Goal: Task Accomplishment & Management: Complete application form

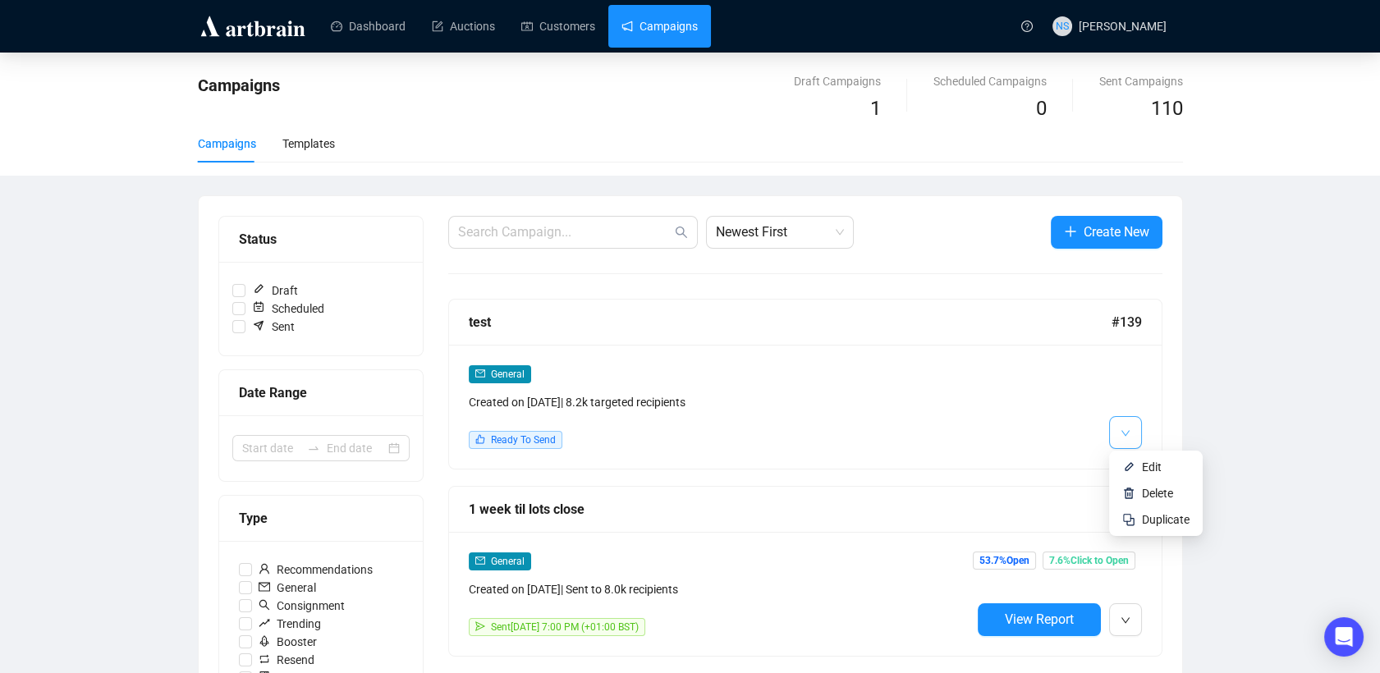
click at [1122, 425] on span "button" at bounding box center [1126, 432] width 10 height 21
click at [1140, 463] on div "General Created on [DATE] | 8.2k targeted recipients Ready To Send" at bounding box center [805, 407] width 713 height 124
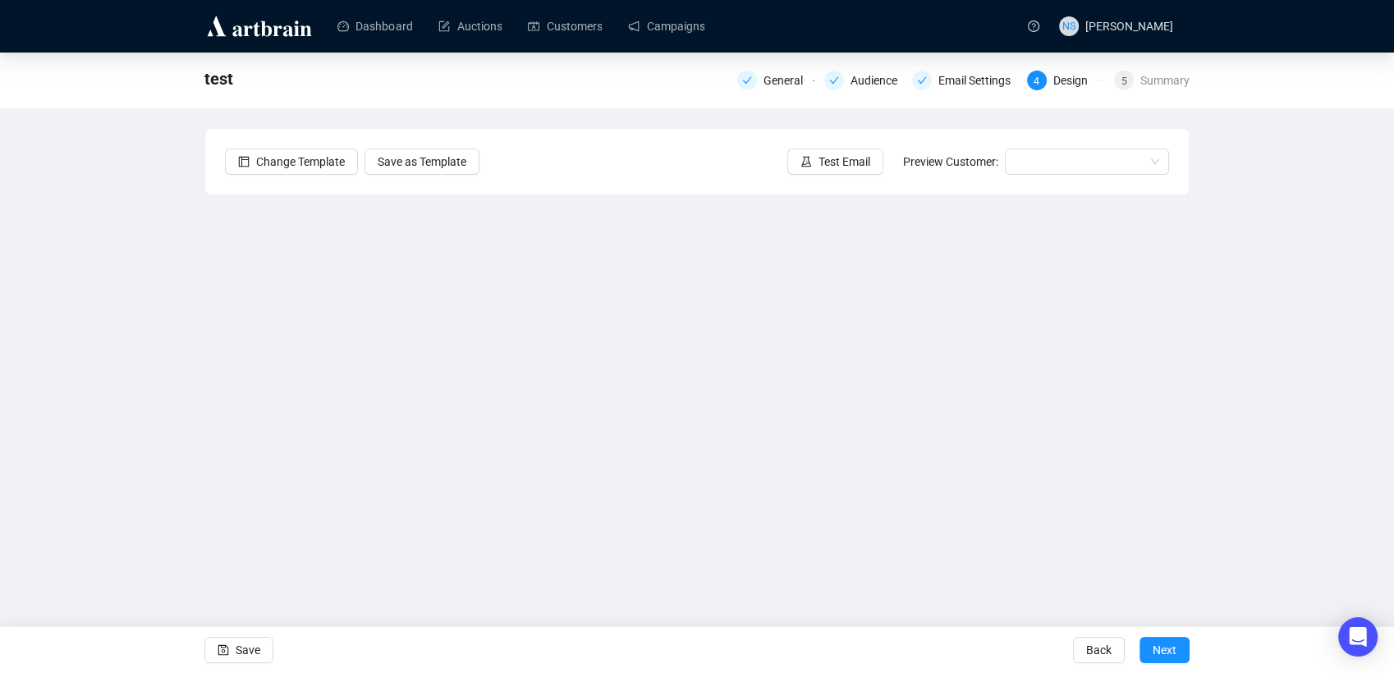
click at [166, 384] on div "test General Audience Email Settings 4 Design 5 Summary Change Template Save as…" at bounding box center [697, 333] width 1394 height 560
click at [227, 654] on icon "save" at bounding box center [223, 650] width 11 height 11
click at [144, 442] on div "test General Audience Email Settings 4 Design 5 Summary Change Template Save as…" at bounding box center [697, 333] width 1394 height 560
click at [234, 651] on button "Save" at bounding box center [238, 650] width 69 height 26
click at [1065, 163] on input "search" at bounding box center [1080, 161] width 130 height 25
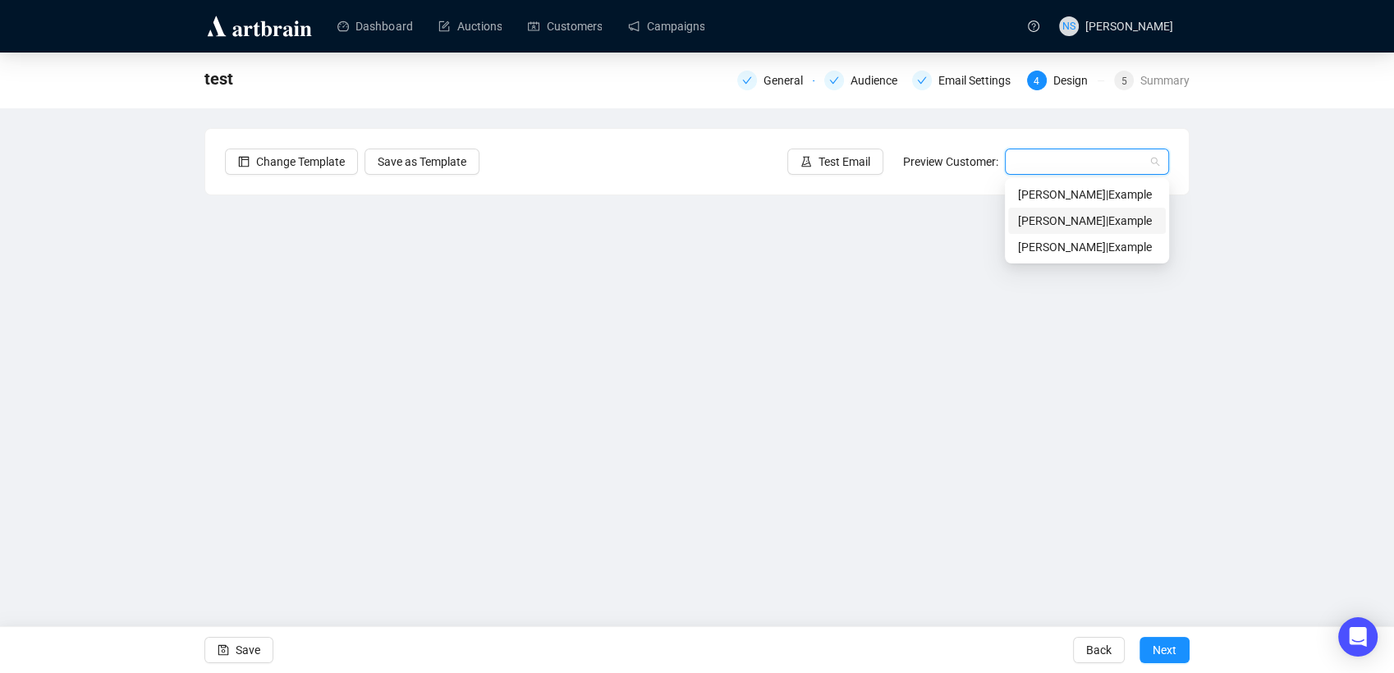
click at [1060, 220] on div "[PERSON_NAME] | Example" at bounding box center [1087, 221] width 138 height 18
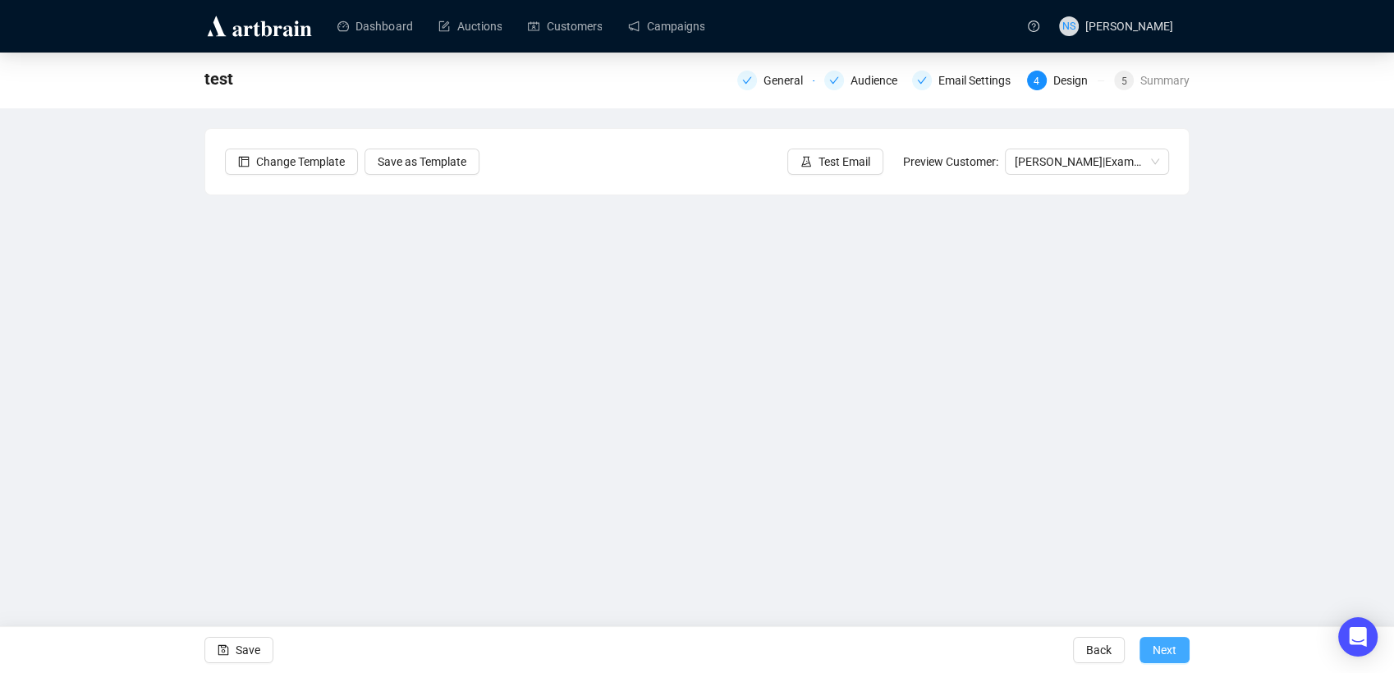
click at [1161, 646] on span "Next" at bounding box center [1165, 650] width 24 height 46
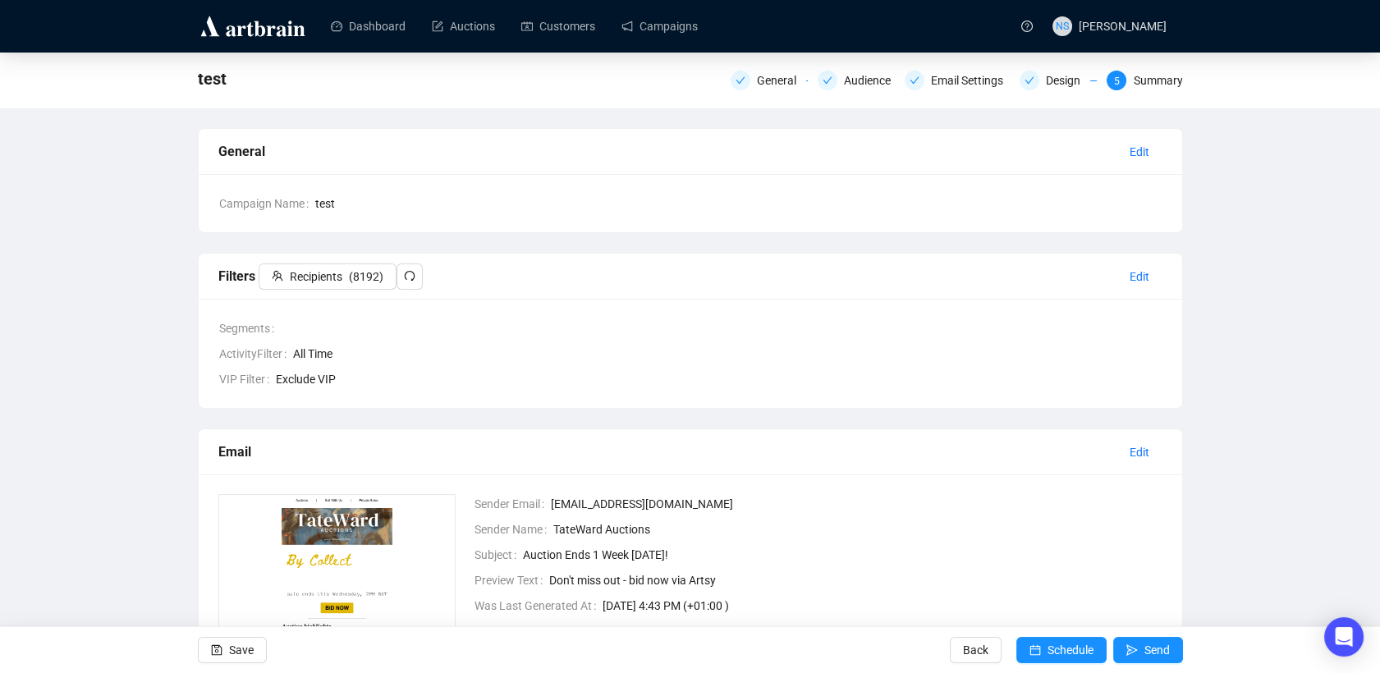
scroll to position [98, 0]
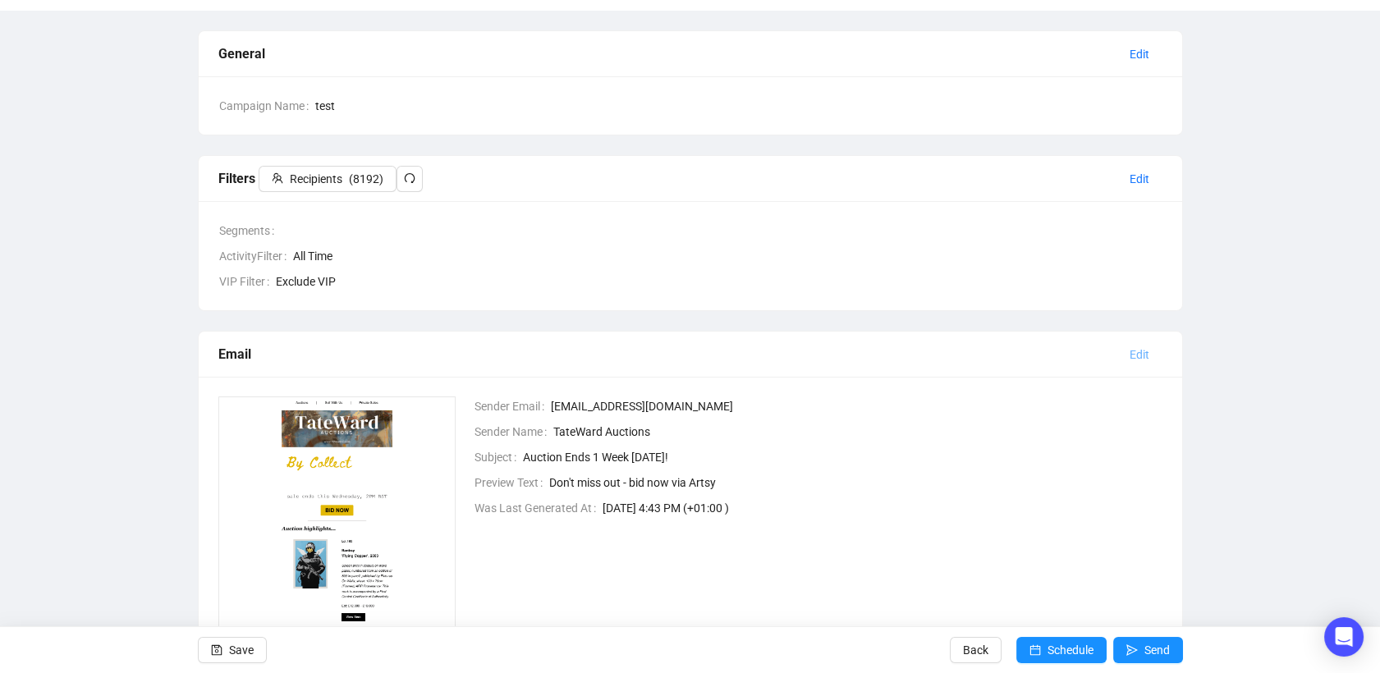
click at [1149, 359] on button "Edit" at bounding box center [1140, 355] width 46 height 26
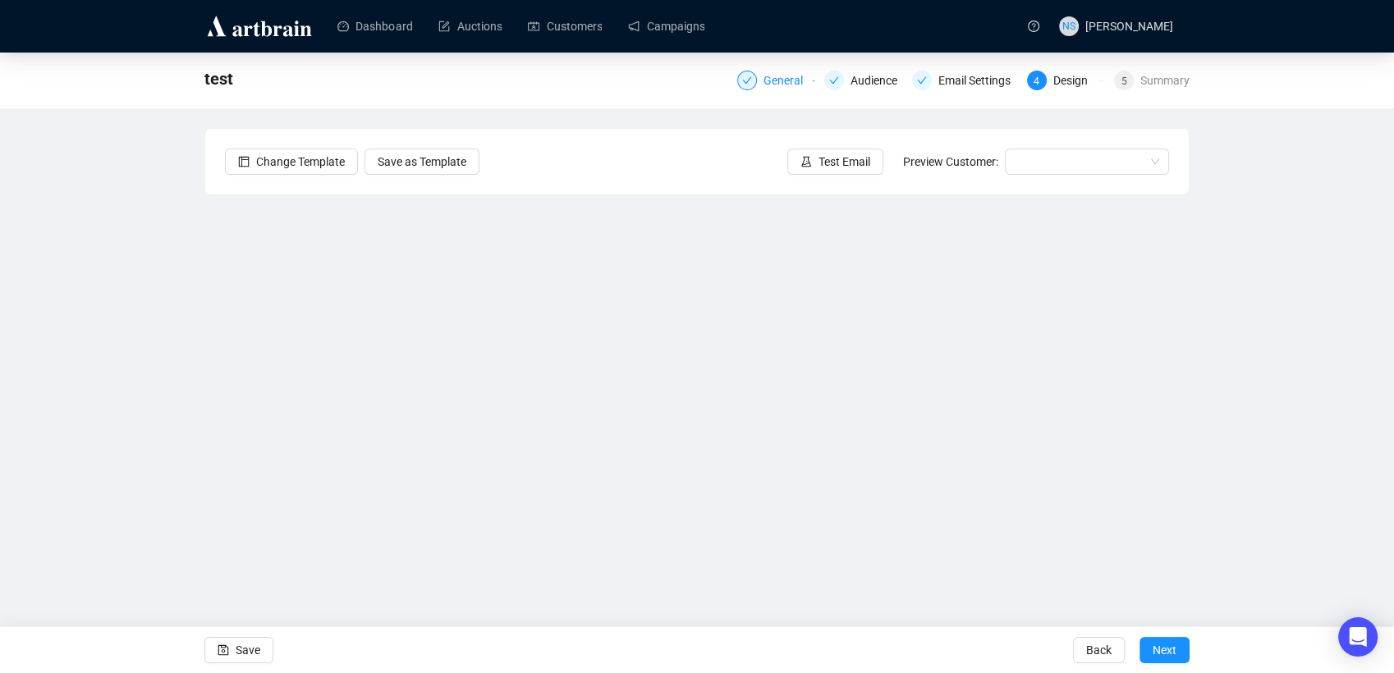
click at [778, 76] on div "General" at bounding box center [788, 81] width 49 height 20
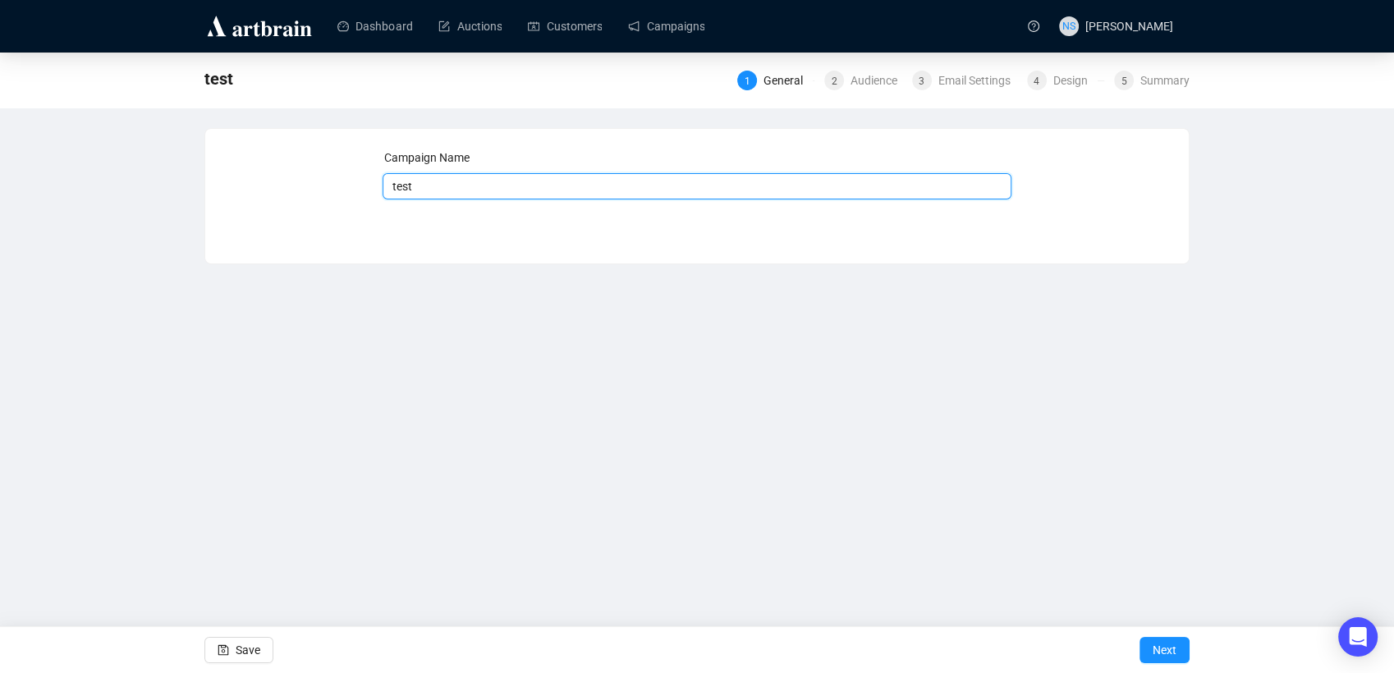
click at [603, 190] on input "test" at bounding box center [698, 186] width 630 height 26
type input "[DATE]"
click at [853, 79] on div "Audience" at bounding box center [879, 81] width 57 height 20
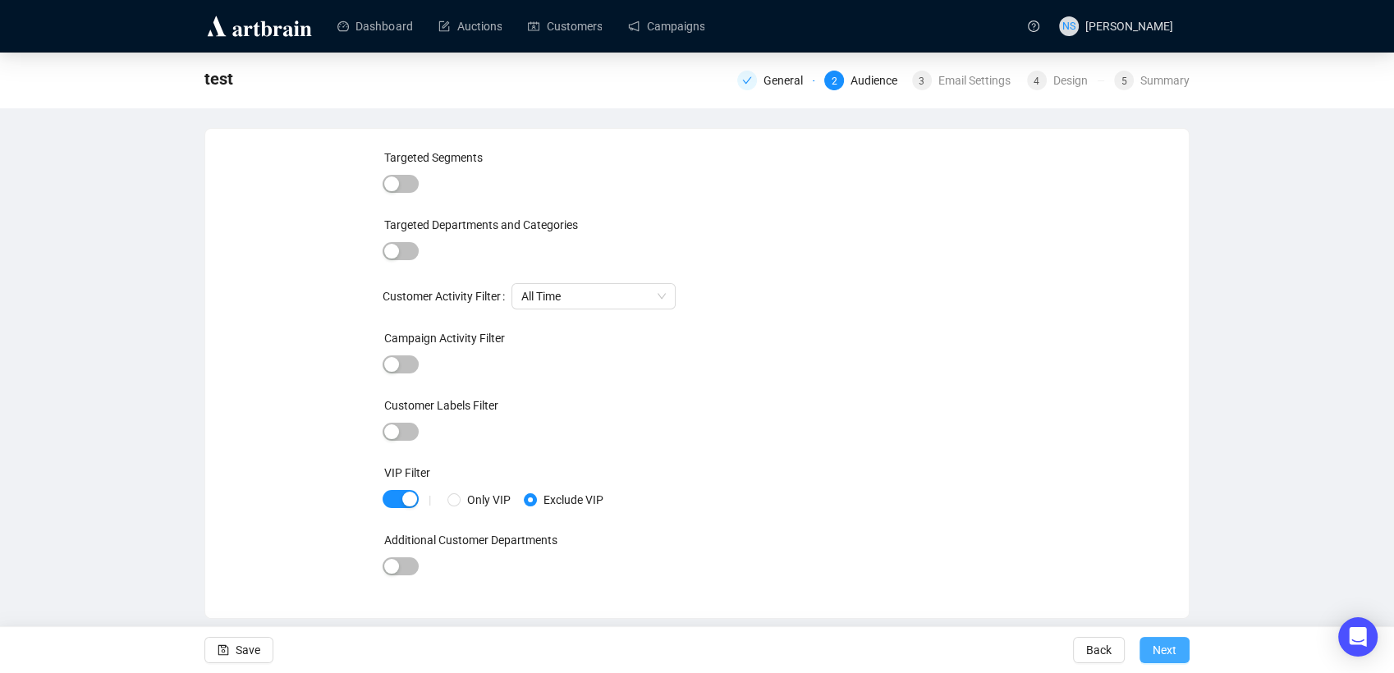
click at [1177, 640] on button "Next" at bounding box center [1165, 650] width 50 height 26
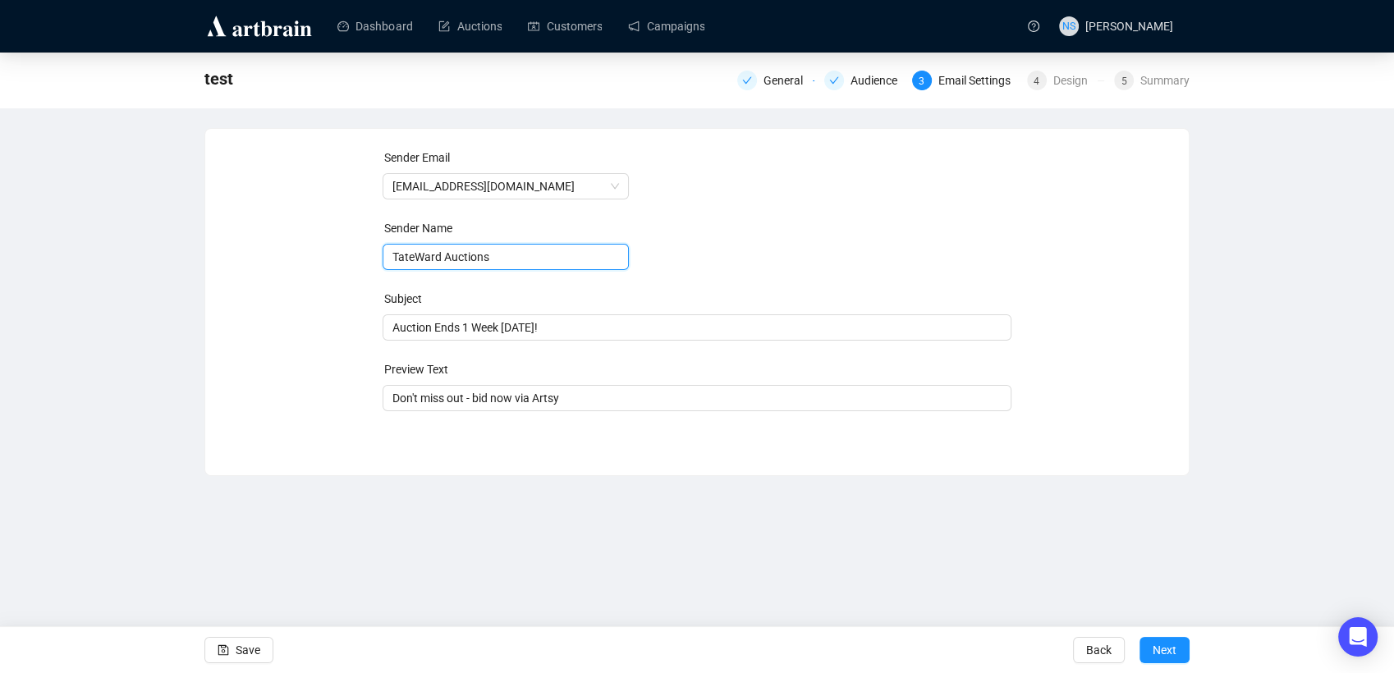
click at [416, 261] on input "TateWard Auctions" at bounding box center [506, 257] width 246 height 26
type input "[PERSON_NAME] Auctions"
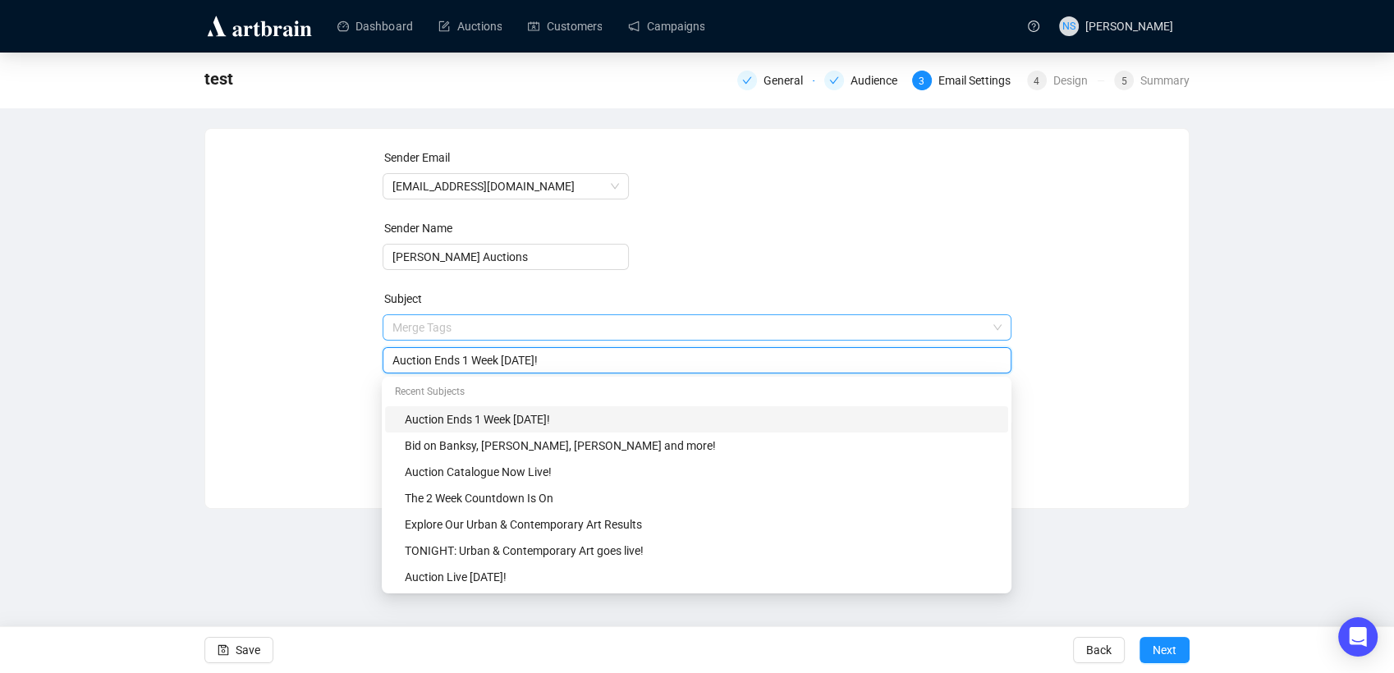
drag, startPoint x: 548, startPoint y: 329, endPoint x: 472, endPoint y: 330, distance: 76.4
click at [472, 330] on span "Merge Tags Auction Ends 1 Week [DATE]!" at bounding box center [698, 344] width 630 height 46
click at [296, 379] on div "Sender Email [EMAIL_ADDRESS][DOMAIN_NAME] Sender Name [PERSON_NAME] Auctions Su…" at bounding box center [697, 306] width 944 height 315
drag, startPoint x: 552, startPoint y: 360, endPoint x: 453, endPoint y: 359, distance: 98.5
click at [453, 359] on input "Auction Ends 1 Week [DATE]!" at bounding box center [697, 360] width 610 height 18
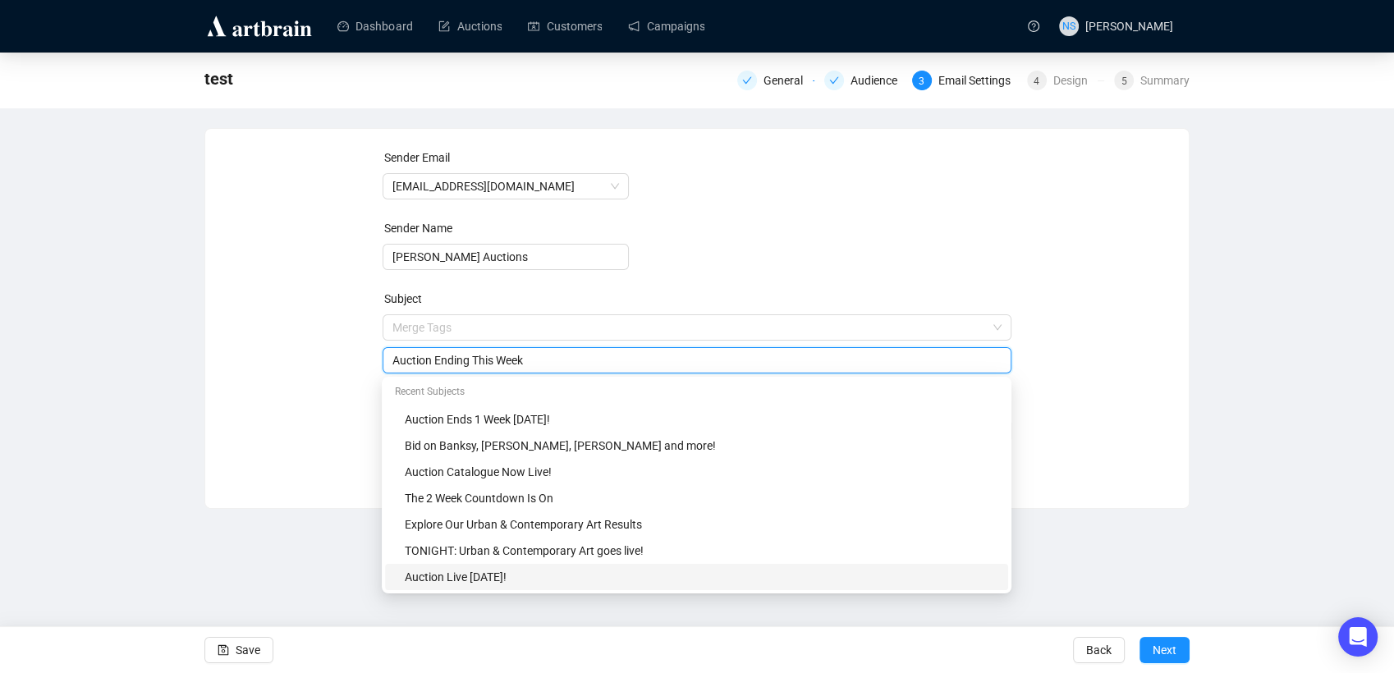
type input "Auction Ending This Week"
click at [232, 423] on div "Sender Email [EMAIL_ADDRESS][DOMAIN_NAME] Sender Name [PERSON_NAME] Auctions Su…" at bounding box center [697, 306] width 944 height 315
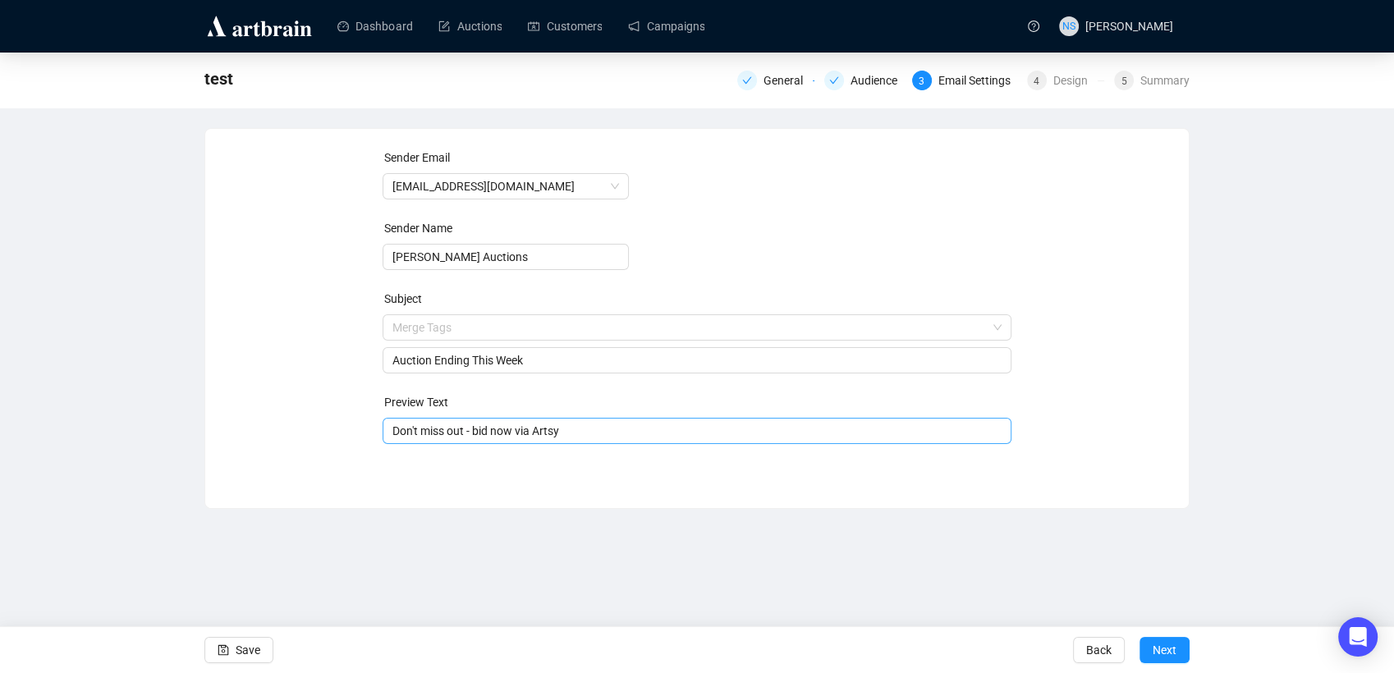
click at [663, 423] on input "Don't miss out - bid now via Artsy" at bounding box center [697, 431] width 610 height 18
click at [1163, 655] on span "Next" at bounding box center [1165, 650] width 24 height 46
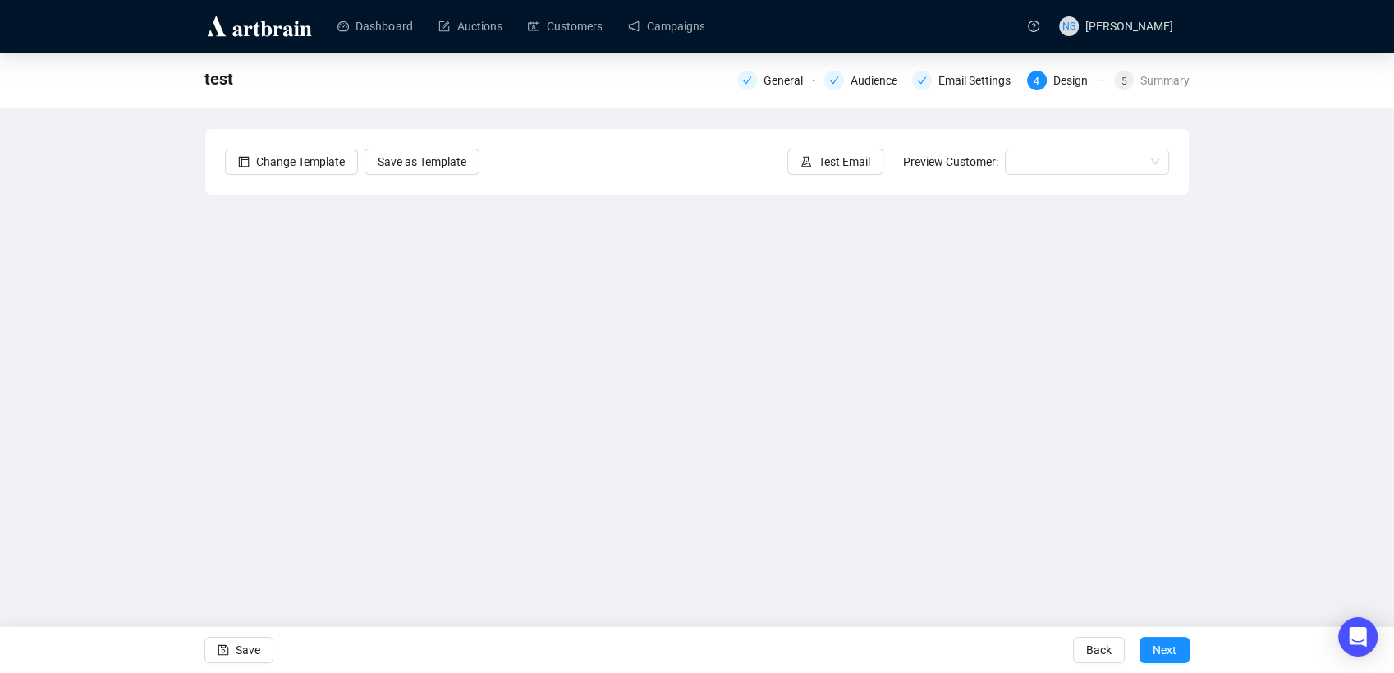
click at [1163, 655] on span "Next" at bounding box center [1165, 650] width 24 height 46
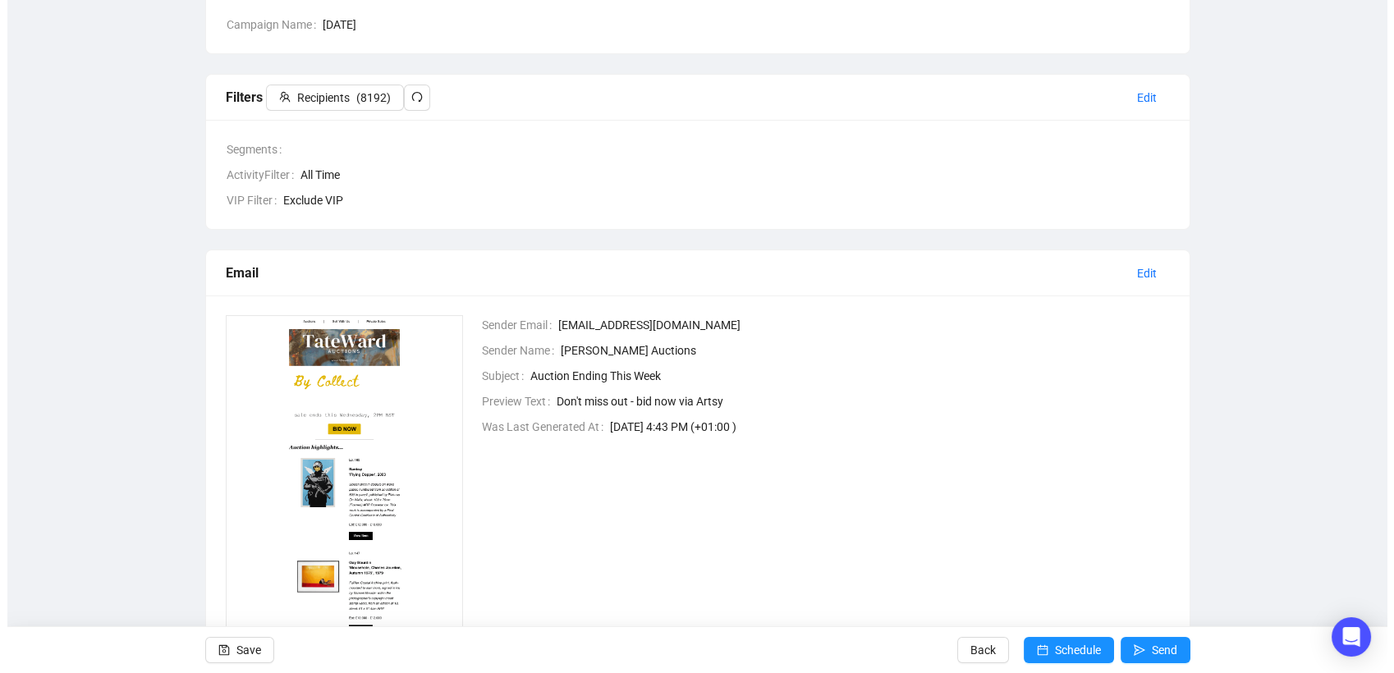
scroll to position [252, 0]
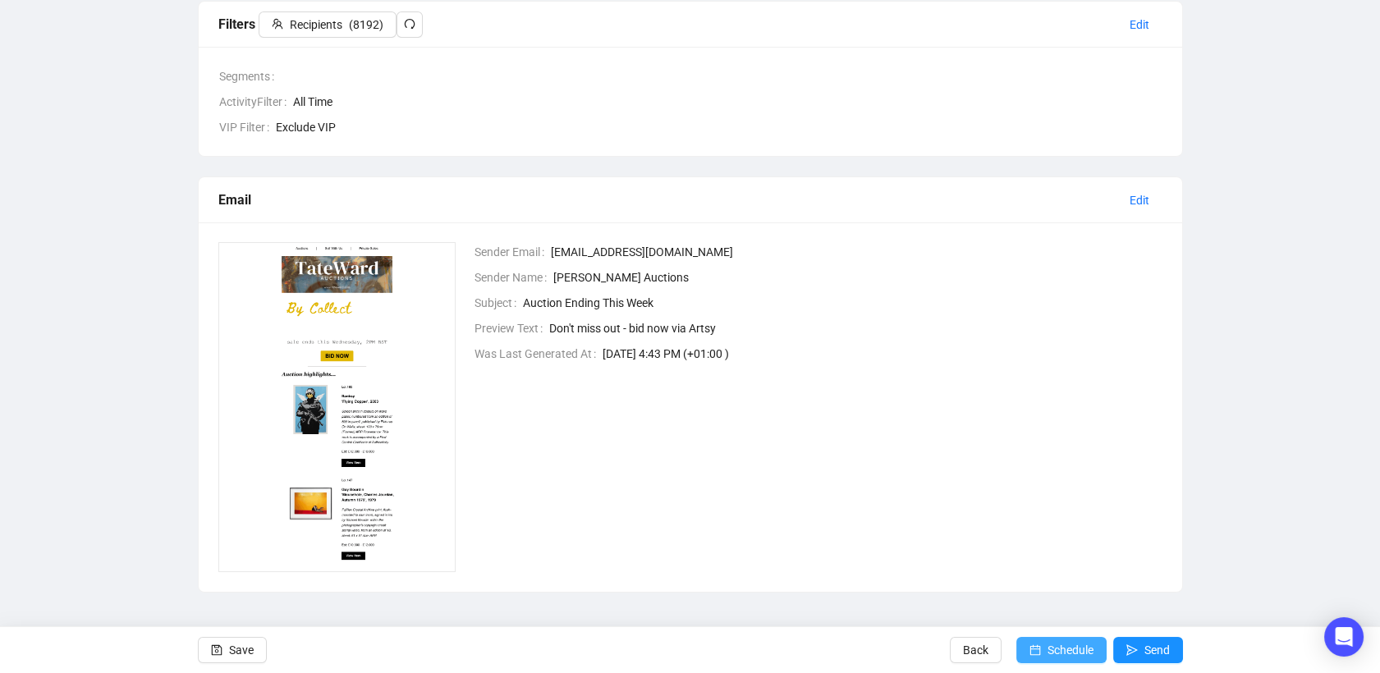
click at [1042, 654] on button "Schedule" at bounding box center [1061, 650] width 90 height 26
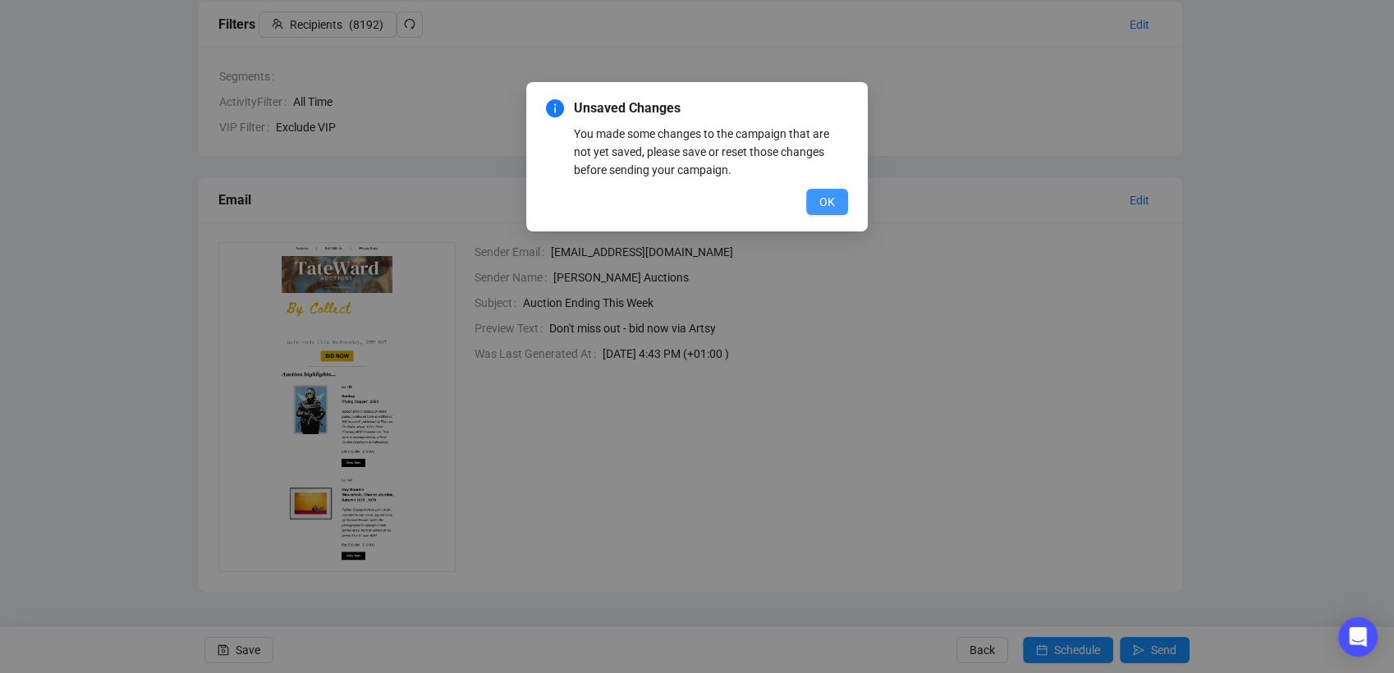
click at [810, 198] on button "OK" at bounding box center [827, 202] width 42 height 26
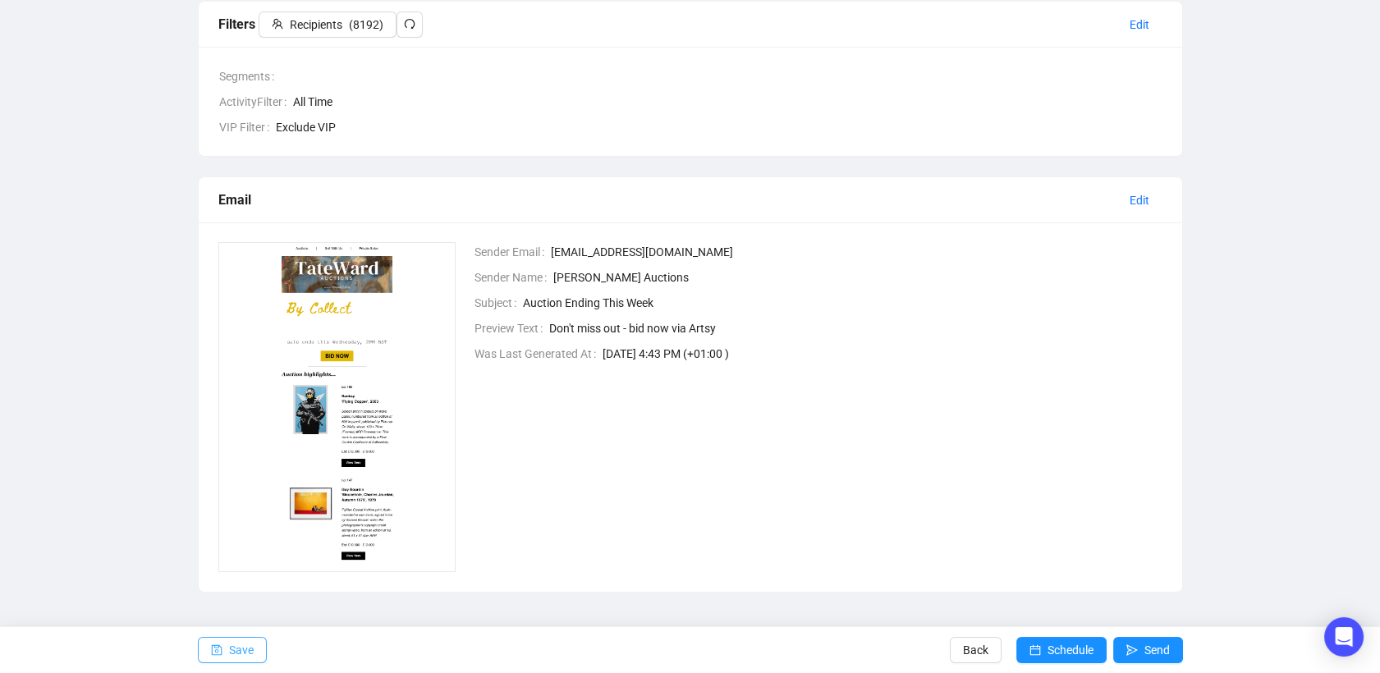
click at [238, 421] on html "Dashboard Auctions Customers Campaigns NS [PERSON_NAME] test General Audience E…" at bounding box center [690, 84] width 1380 height 673
click at [224, 662] on button "Save" at bounding box center [232, 650] width 69 height 26
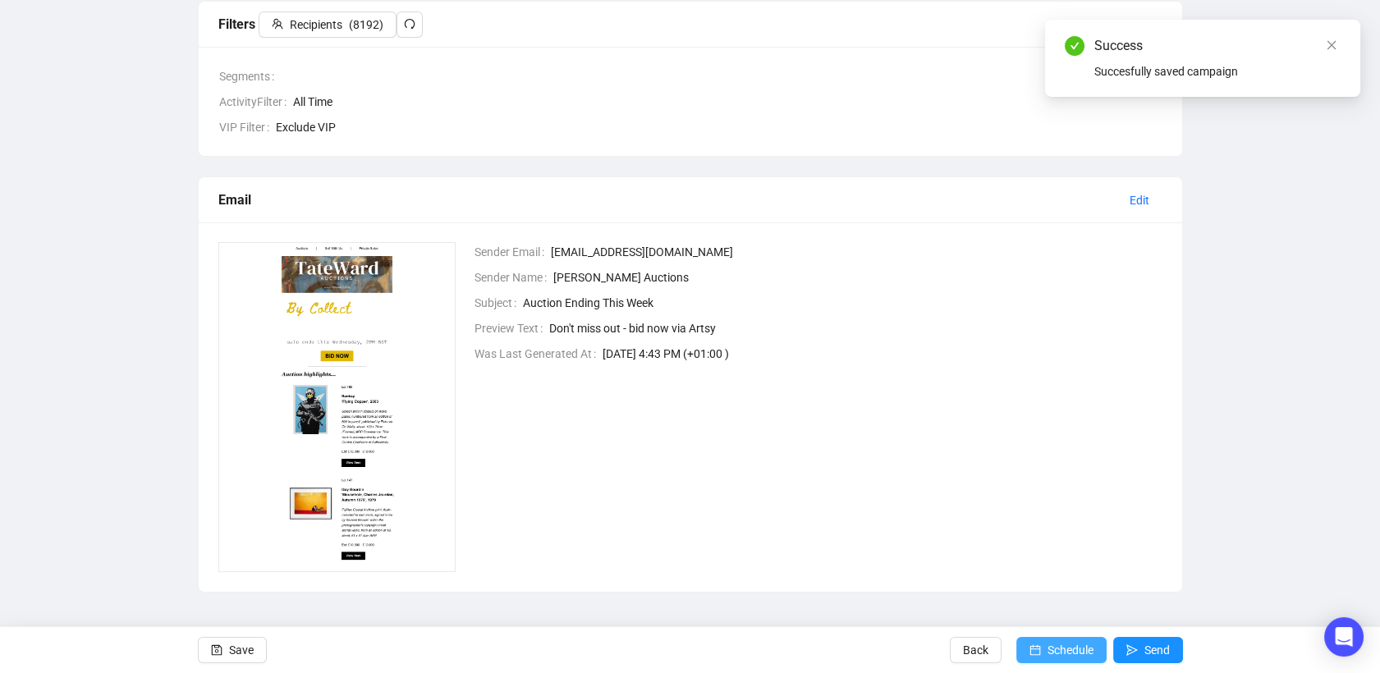
click at [1051, 645] on span "Schedule" at bounding box center [1071, 650] width 46 height 46
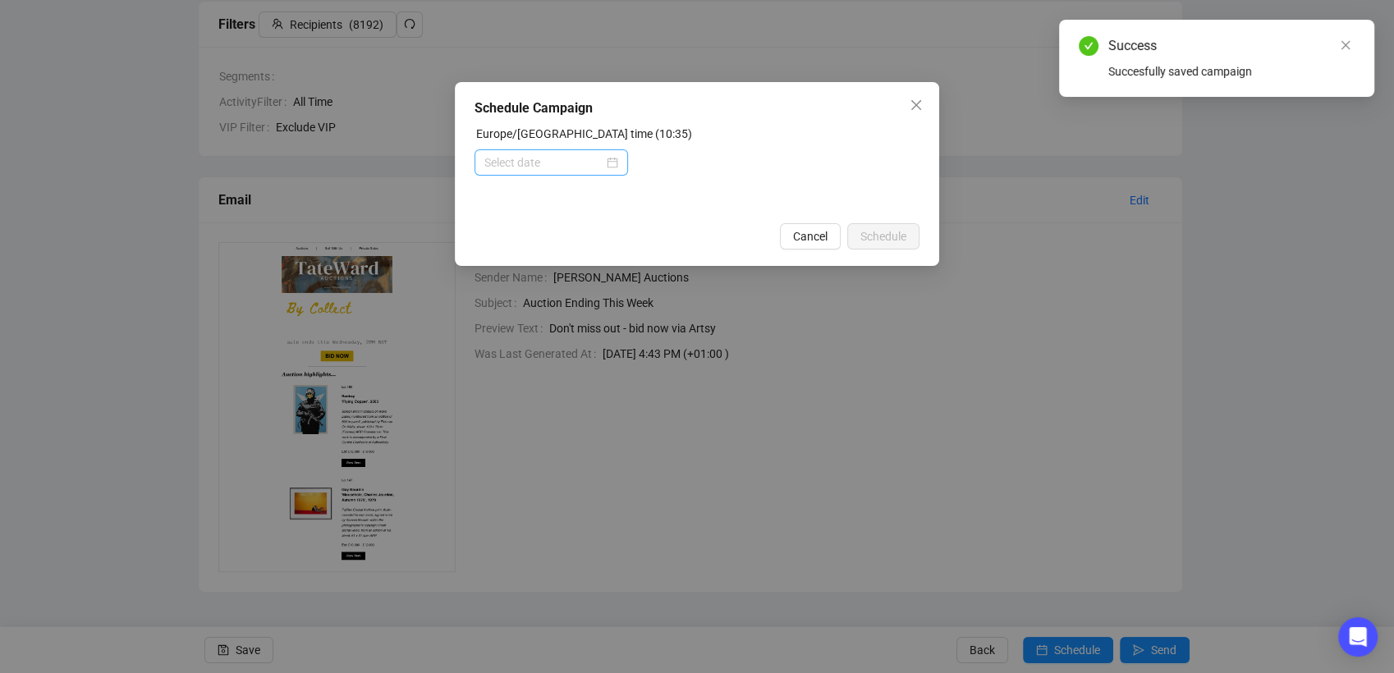
click at [611, 165] on div at bounding box center [551, 163] width 134 height 18
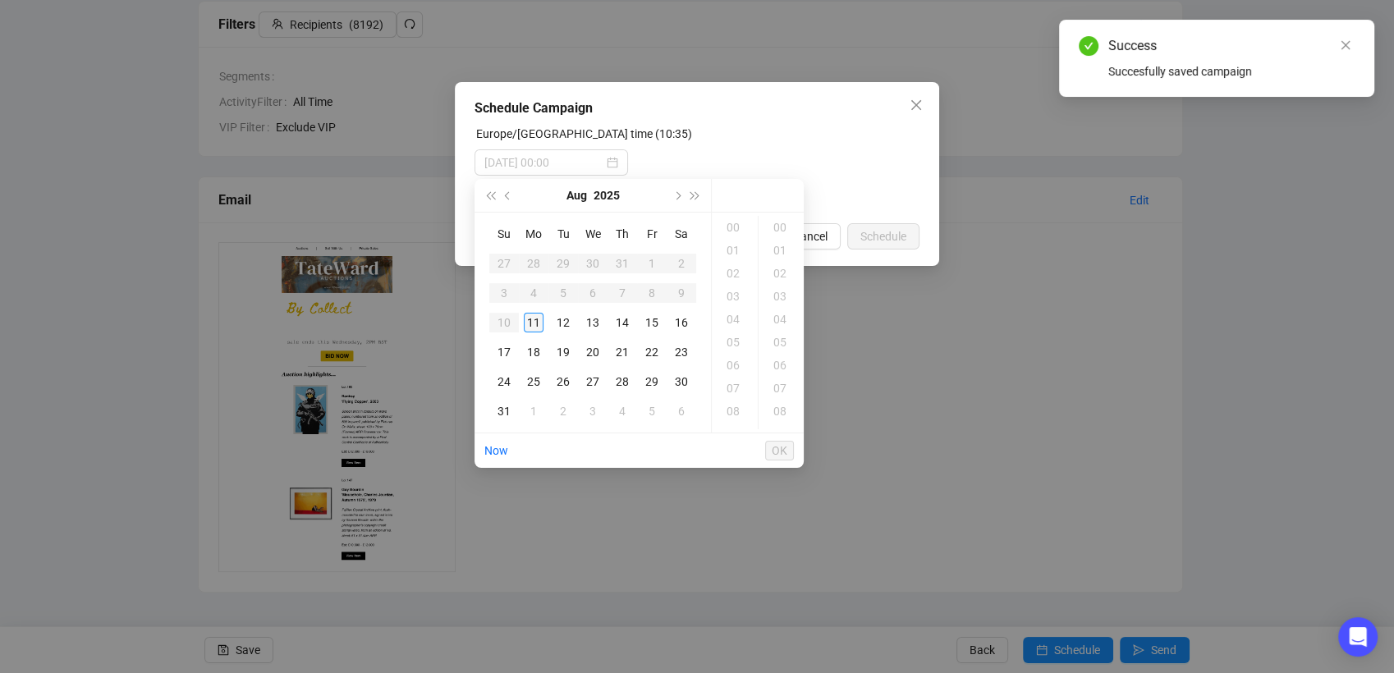
click at [534, 324] on div "11" at bounding box center [534, 323] width 20 height 20
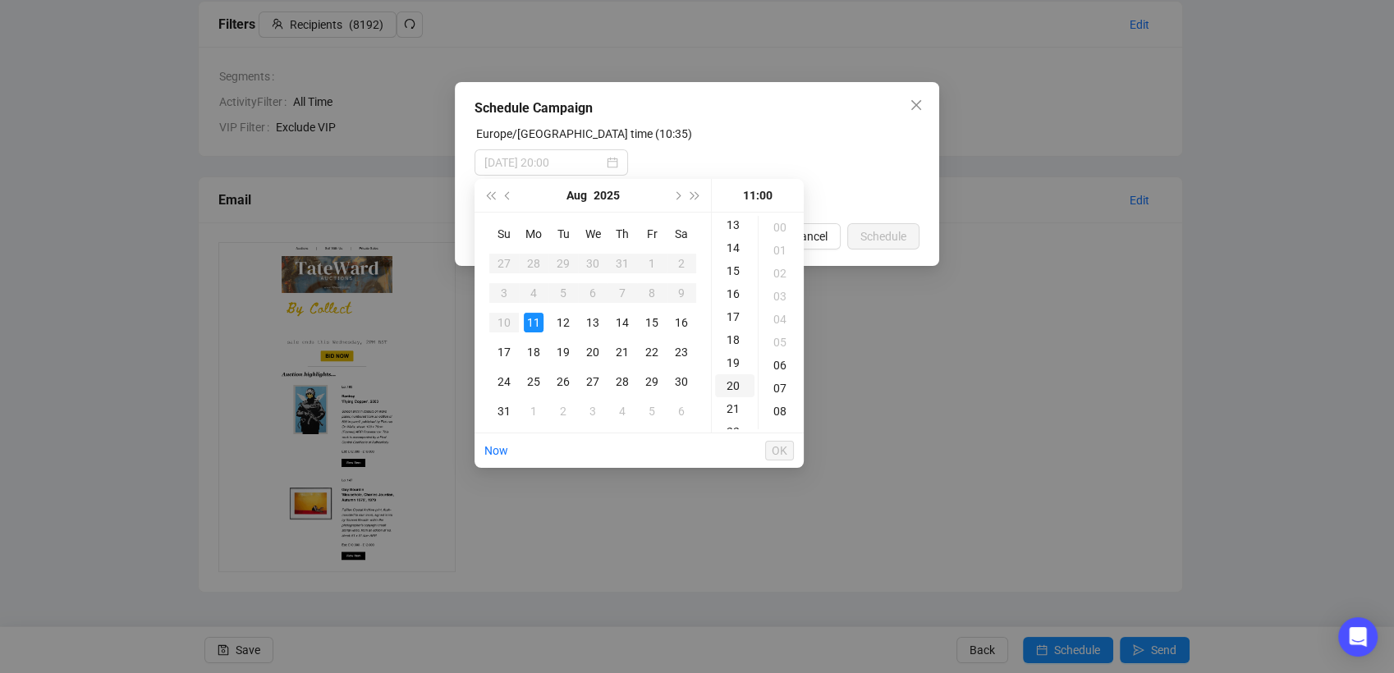
click at [731, 391] on div "20" at bounding box center [734, 385] width 39 height 23
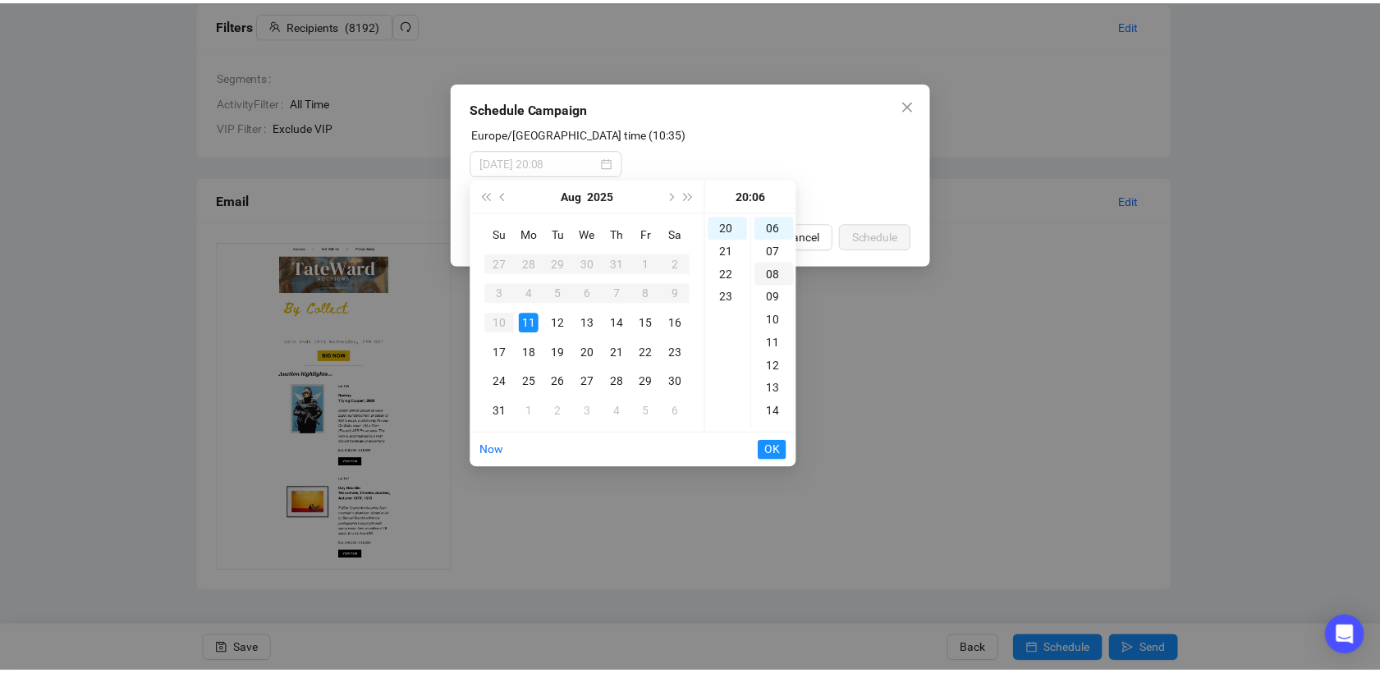
scroll to position [0, 0]
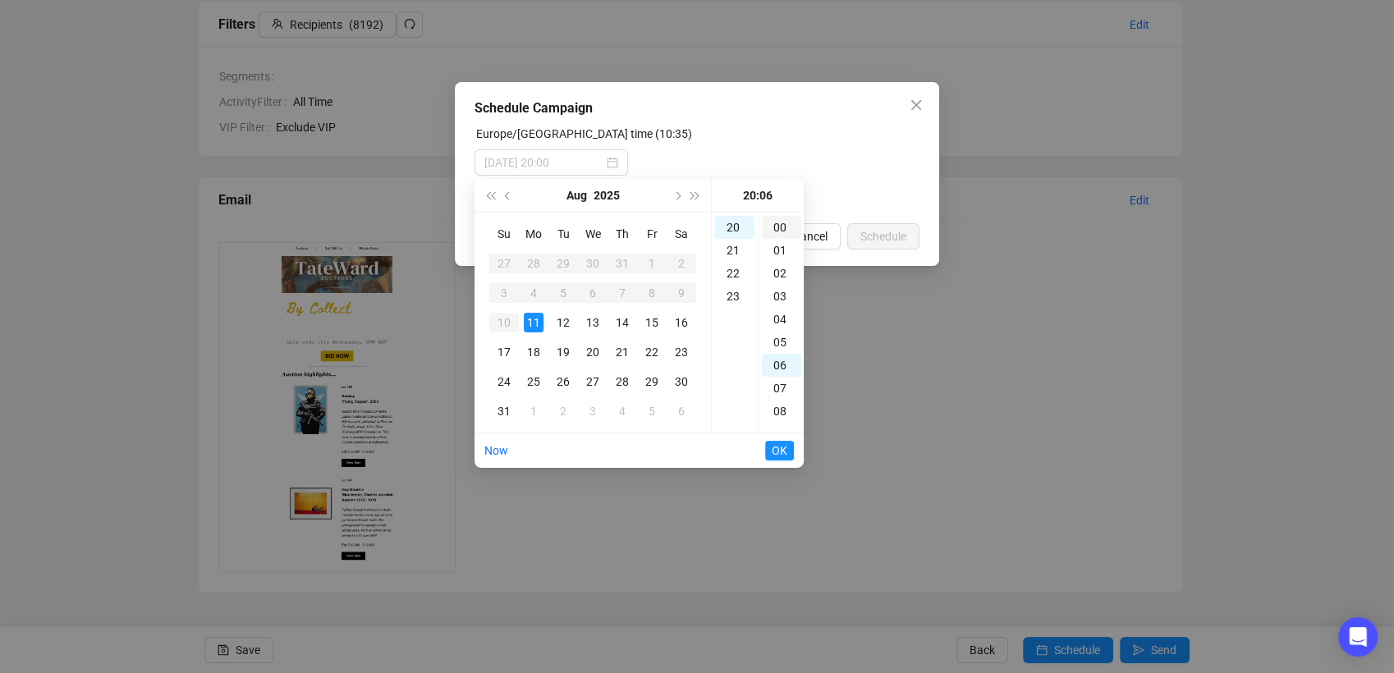
click at [780, 227] on div "00" at bounding box center [781, 227] width 39 height 23
type input "[DATE] 20:00"
click at [781, 451] on span "OK" at bounding box center [780, 450] width 16 height 31
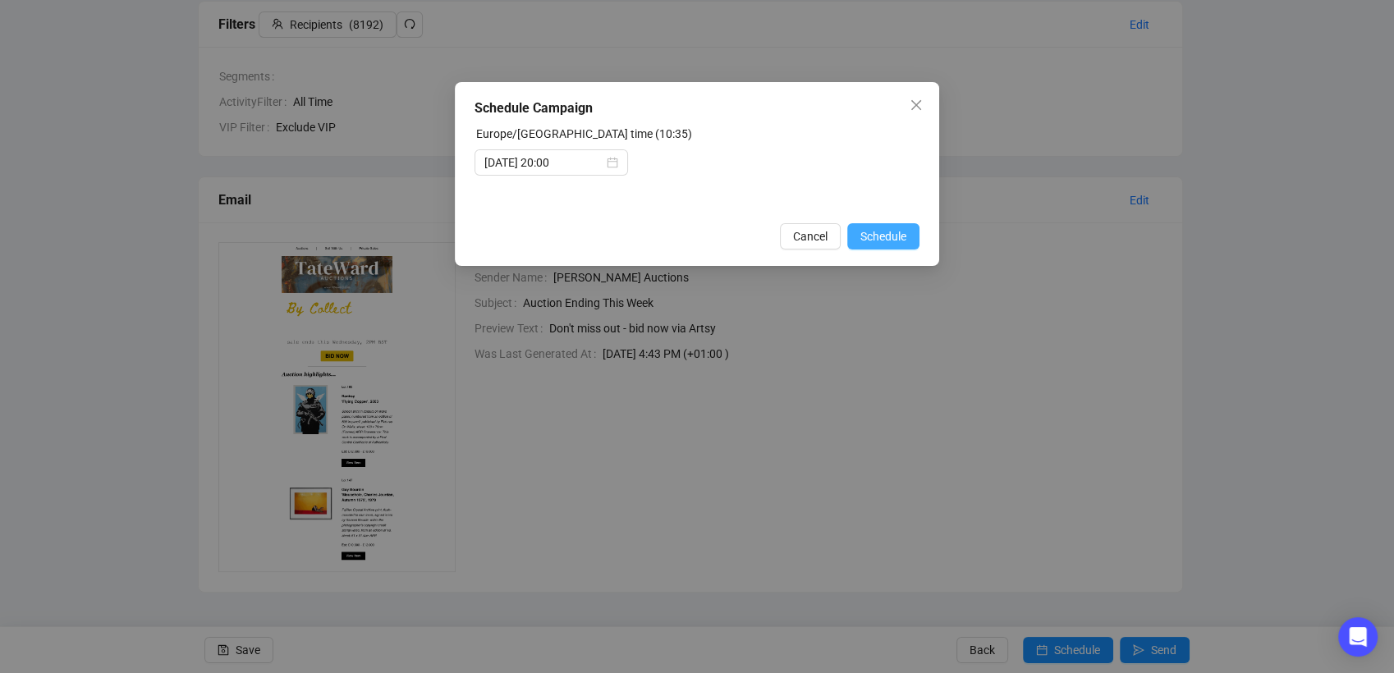
click at [895, 233] on span "Schedule" at bounding box center [883, 236] width 46 height 18
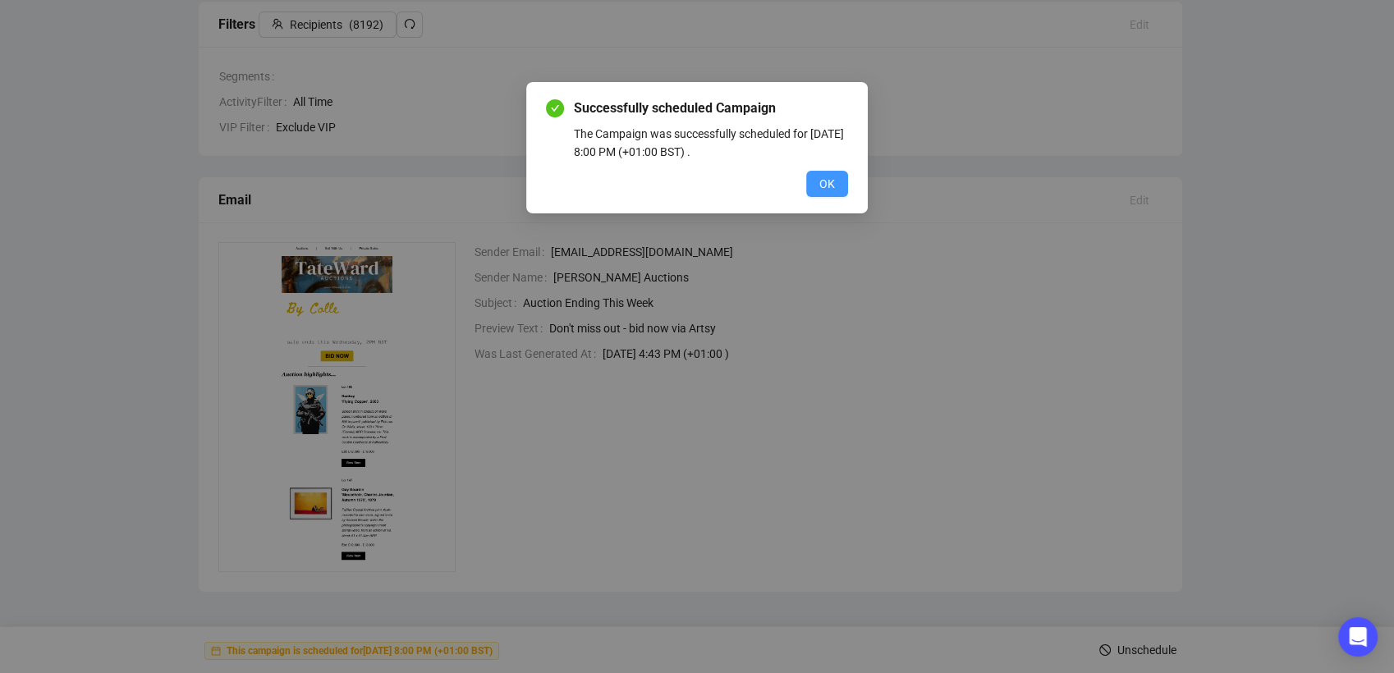
click at [830, 189] on span "OK" at bounding box center [827, 184] width 16 height 18
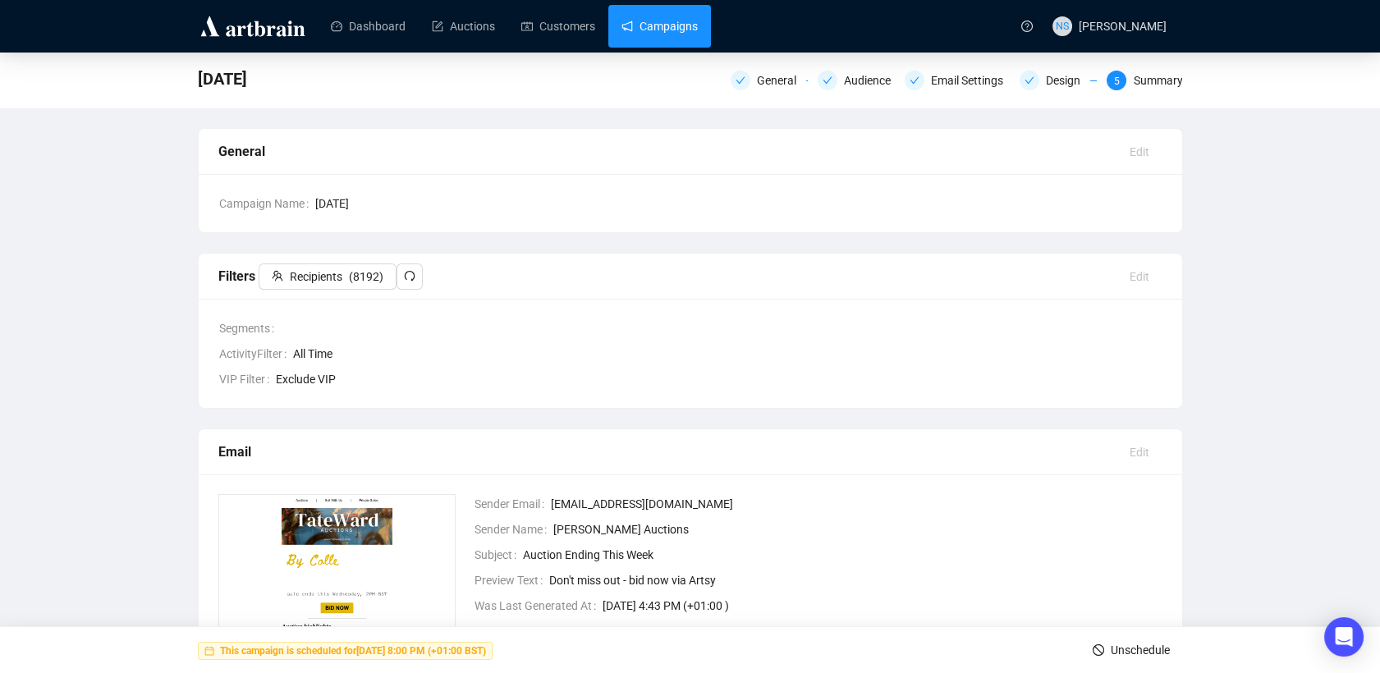
click at [663, 25] on link "Campaigns" at bounding box center [660, 26] width 76 height 43
